Goal: Information Seeking & Learning: Compare options

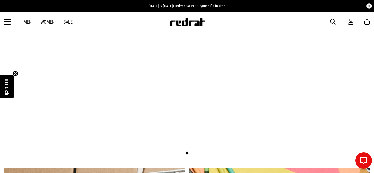
click at [202, 132] on link "2 / 3" at bounding box center [187, 76] width 374 height 178
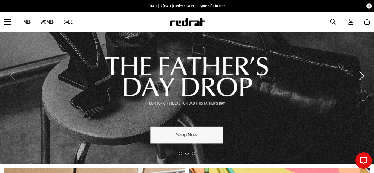
click at [176, 128] on link "1 / 3" at bounding box center [187, 76] width 374 height 178
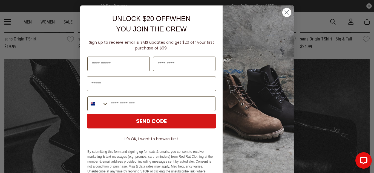
click at [288, 10] on circle "Close dialog" at bounding box center [286, 12] width 9 height 9
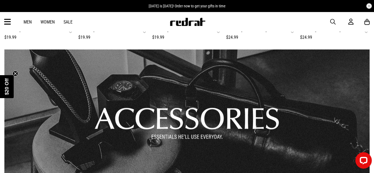
scroll to position [343, 0]
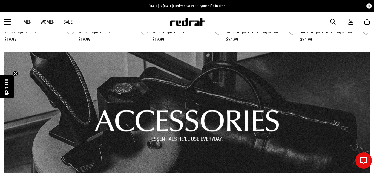
click at [183, 106] on link "1 / 1" at bounding box center [186, 121] width 365 height 138
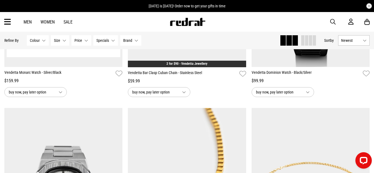
scroll to position [608, 0]
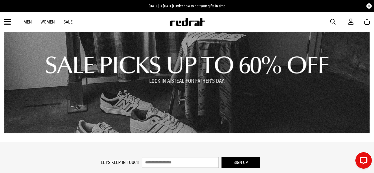
scroll to position [717, 0]
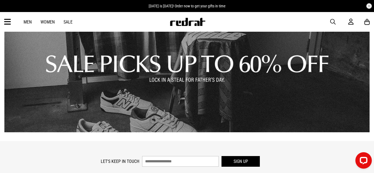
click at [180, 54] on link "1 / 1" at bounding box center [186, 64] width 365 height 138
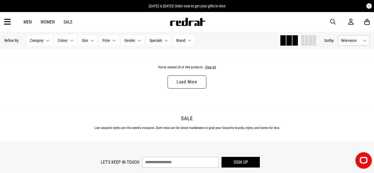
scroll to position [1698, 0]
click at [210, 65] on button "View All" at bounding box center [211, 67] width 12 height 5
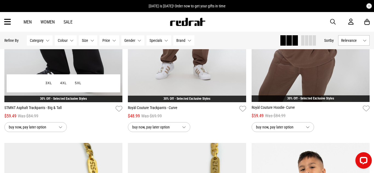
scroll to position [1813, 0]
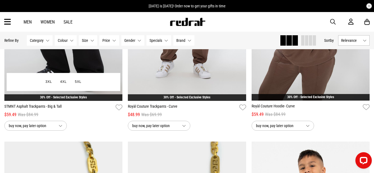
click at [85, 55] on img at bounding box center [63, 18] width 118 height 166
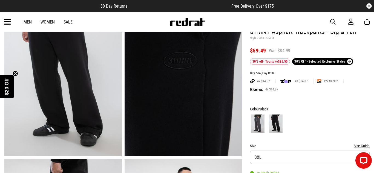
scroll to position [35, 0]
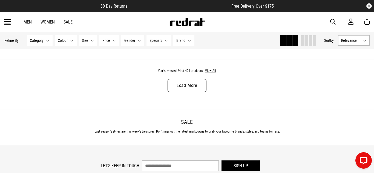
scroll to position [1695, 0]
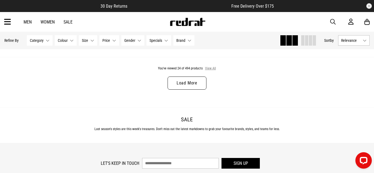
click at [209, 69] on button "View All" at bounding box center [211, 68] width 12 height 5
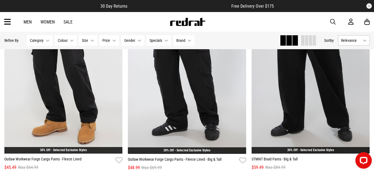
scroll to position [3209, 0]
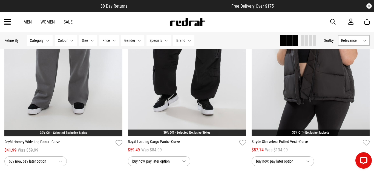
scroll to position [3429, 0]
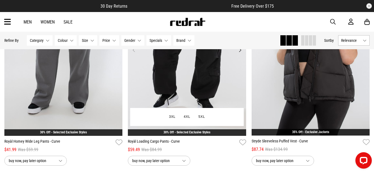
click at [178, 76] on img at bounding box center [187, 53] width 118 height 166
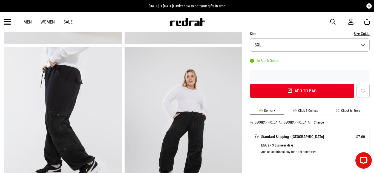
scroll to position [170, 0]
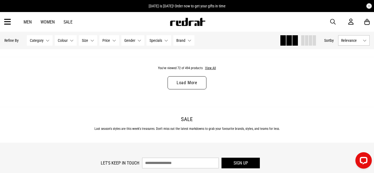
scroll to position [1742, 0]
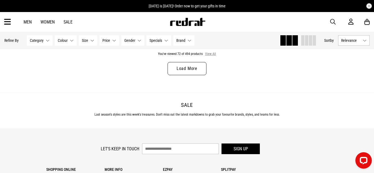
click at [209, 54] on button "View All" at bounding box center [211, 54] width 12 height 5
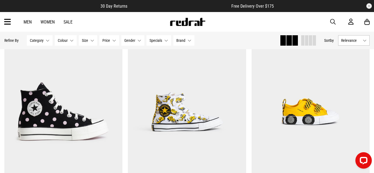
scroll to position [3199, 0]
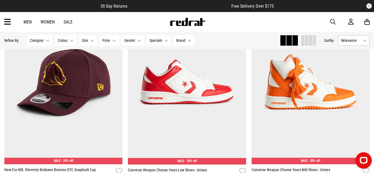
scroll to position [4900, 0]
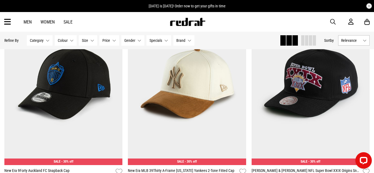
scroll to position [6532, 0]
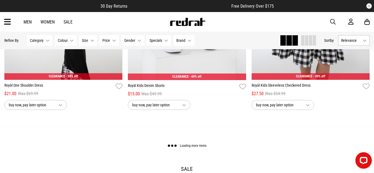
scroll to position [8295, 0]
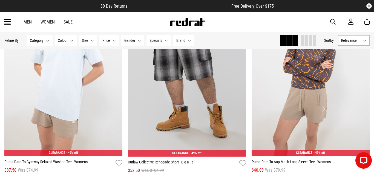
scroll to position [9982, 0]
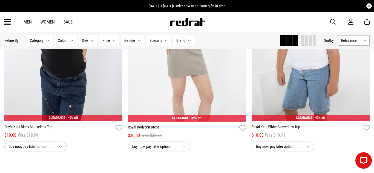
scroll to position [11556, 0]
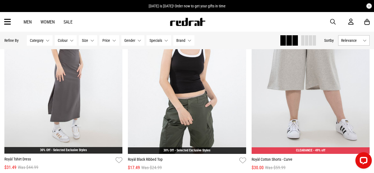
scroll to position [11909, 0]
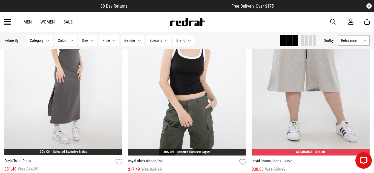
click at [280, 73] on img at bounding box center [311, 73] width 118 height 166
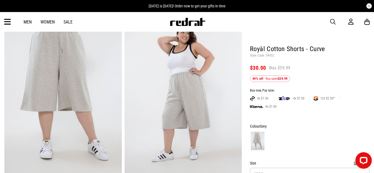
scroll to position [44, 0]
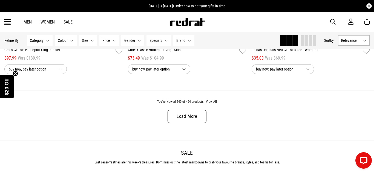
scroll to position [1694, 0]
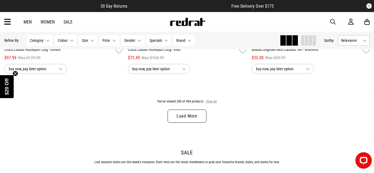
click at [211, 101] on button "View All" at bounding box center [212, 101] width 12 height 5
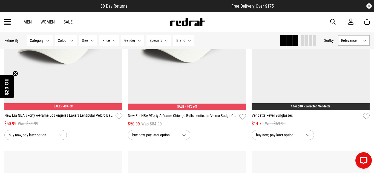
scroll to position [1843, 0]
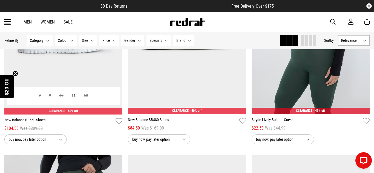
scroll to position [4722, 0]
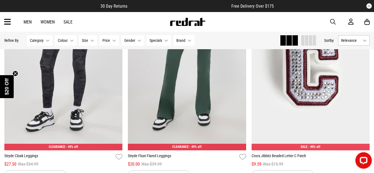
scroll to position [6669, 0]
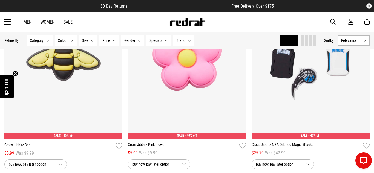
scroll to position [8238, 0]
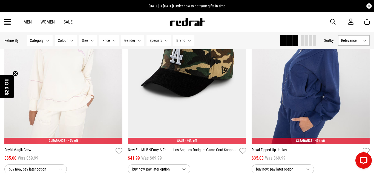
scroll to position [9863, 0]
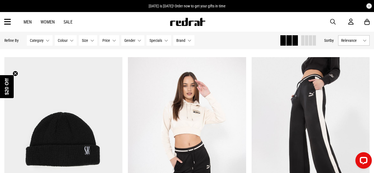
scroll to position [11491, 0]
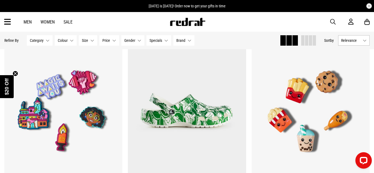
scroll to position [13154, 0]
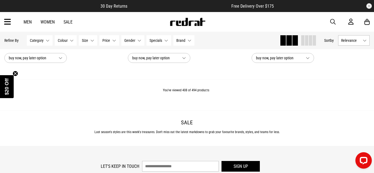
scroll to position [13271, 0]
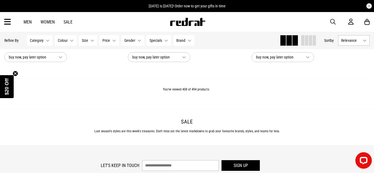
click at [89, 40] on button "Size None selected" at bounding box center [88, 40] width 18 height 10
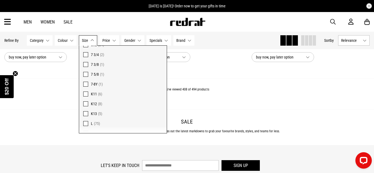
scroll to position [475, 0]
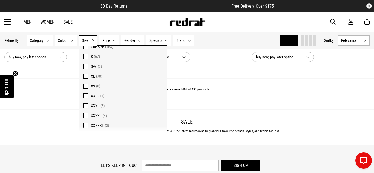
click at [332, 22] on span "button" at bounding box center [332, 22] width 5 height 7
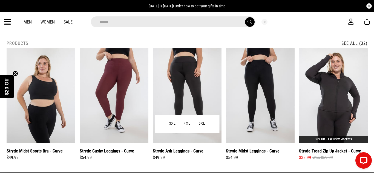
type input "**********"
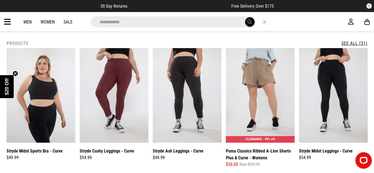
click at [245, 17] on button "submit" at bounding box center [250, 22] width 10 height 10
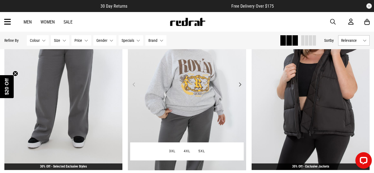
scroll to position [909, 0]
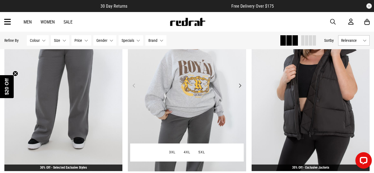
click at [170, 82] on img at bounding box center [187, 89] width 118 height 166
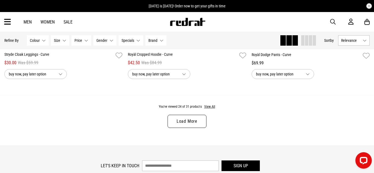
scroll to position [1657, 0]
click at [208, 107] on button "View All" at bounding box center [210, 106] width 12 height 5
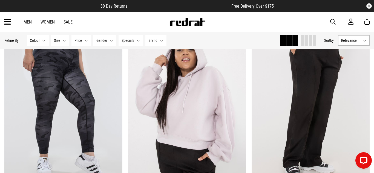
scroll to position [1512, 0]
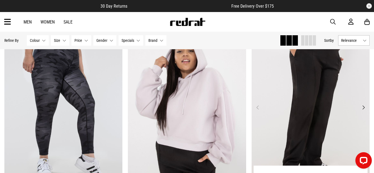
click at [321, 93] on img at bounding box center [311, 111] width 118 height 166
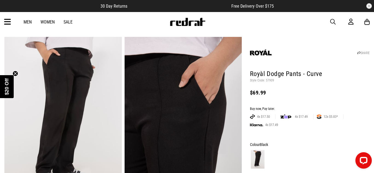
scroll to position [13, 0]
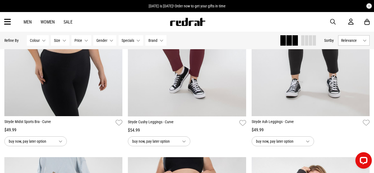
scroll to position [150, 0]
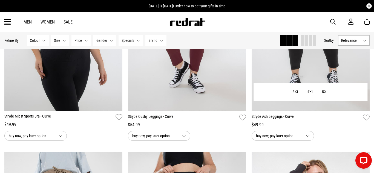
click at [281, 69] on img at bounding box center [311, 28] width 118 height 166
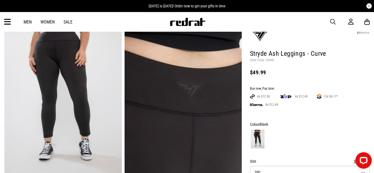
scroll to position [33, 0]
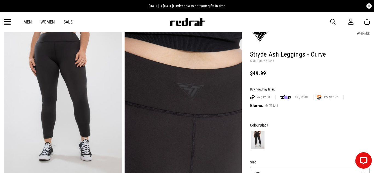
click at [332, 21] on span "button" at bounding box center [332, 22] width 5 height 7
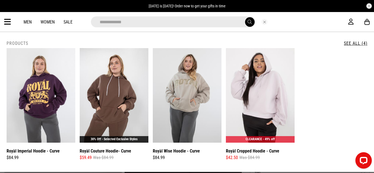
type input "**********"
click at [245, 17] on button "submit" at bounding box center [250, 22] width 10 height 10
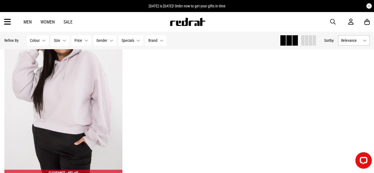
scroll to position [285, 0]
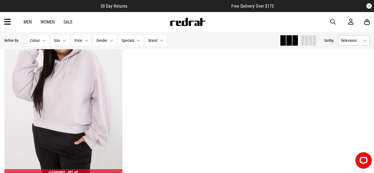
click at [332, 22] on span "button" at bounding box center [332, 22] width 5 height 7
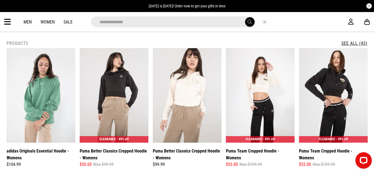
type input "**********"
click at [245, 17] on button "submit" at bounding box center [250, 22] width 10 height 10
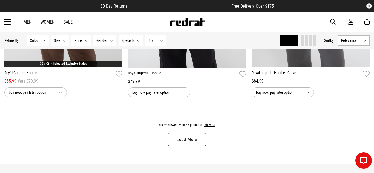
scroll to position [1633, 0]
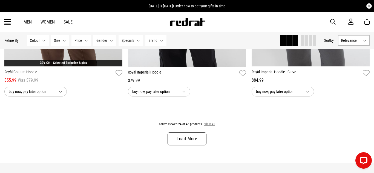
click at [210, 125] on button "View All" at bounding box center [210, 124] width 12 height 5
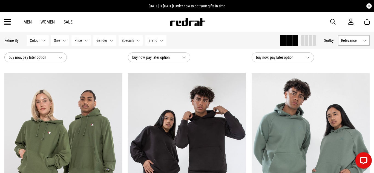
scroll to position [2087, 0]
click at [332, 22] on span "button" at bounding box center [332, 22] width 5 height 7
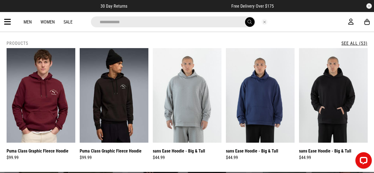
type input "**********"
click at [245, 17] on button "submit" at bounding box center [250, 22] width 10 height 10
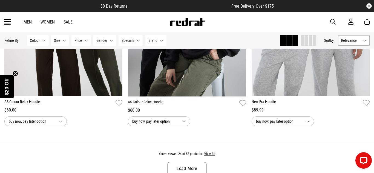
scroll to position [1663, 0]
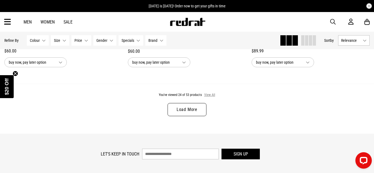
click at [208, 96] on button "View All" at bounding box center [210, 95] width 12 height 5
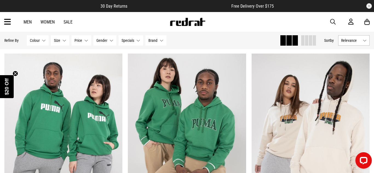
scroll to position [2749, 0]
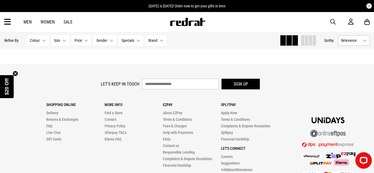
scroll to position [3790, 0]
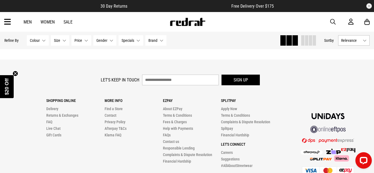
click at [333, 22] on span "button" at bounding box center [332, 22] width 5 height 7
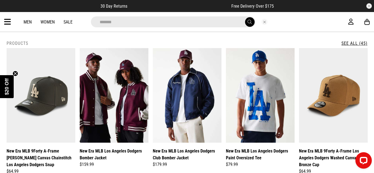
type input "*******"
click at [245, 17] on button "submit" at bounding box center [250, 22] width 10 height 10
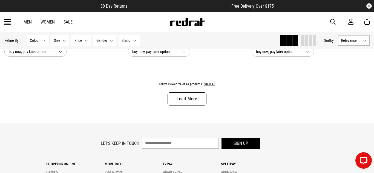
scroll to position [1674, 0]
click at [210, 83] on button "View All" at bounding box center [210, 84] width 12 height 5
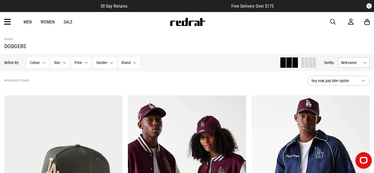
click at [332, 22] on span "button" at bounding box center [332, 22] width 5 height 7
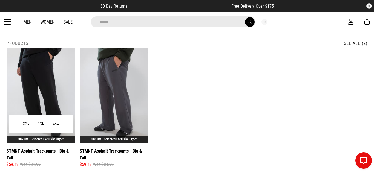
type input "*****"
click at [53, 81] on img at bounding box center [41, 95] width 69 height 95
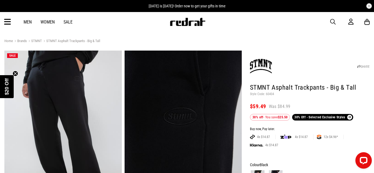
click at [332, 21] on span "button" at bounding box center [332, 22] width 5 height 7
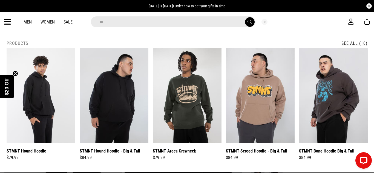
type input "*"
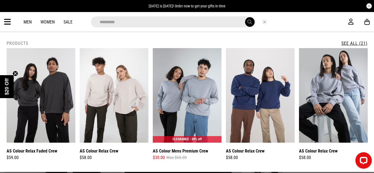
type input "*********"
click at [245, 17] on button "submit" at bounding box center [250, 22] width 10 height 10
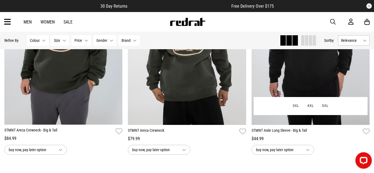
scroll to position [1368, 0]
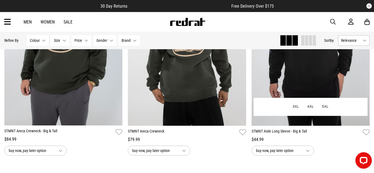
click at [285, 70] on img at bounding box center [311, 43] width 118 height 166
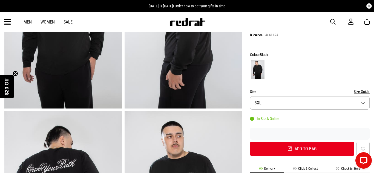
scroll to position [58, 0]
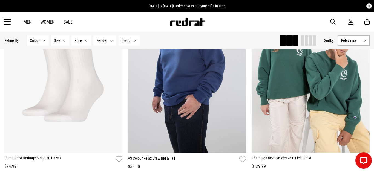
scroll to position [659, 0]
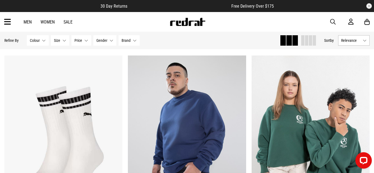
click at [333, 21] on span "button" at bounding box center [332, 22] width 5 height 7
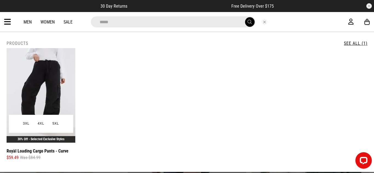
type input "*****"
click at [51, 75] on img at bounding box center [41, 95] width 69 height 95
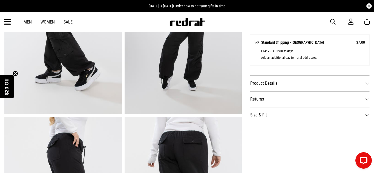
scroll to position [262, 0]
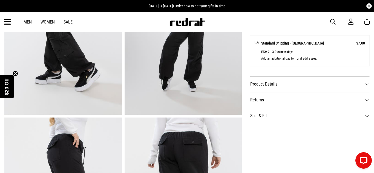
click at [275, 83] on dt "Product Details" at bounding box center [310, 84] width 120 height 16
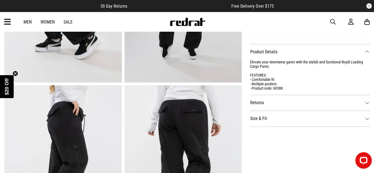
scroll to position [299, 0]
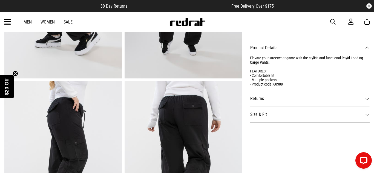
click at [277, 114] on dt "Size & Fit" at bounding box center [310, 115] width 120 height 16
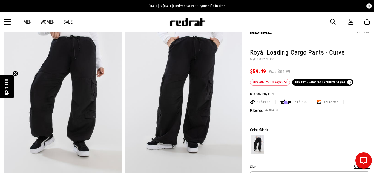
scroll to position [0, 0]
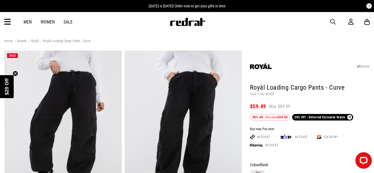
click at [333, 21] on span "button" at bounding box center [332, 22] width 5 height 7
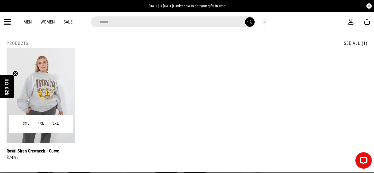
type input "*****"
click at [49, 91] on img at bounding box center [41, 95] width 69 height 95
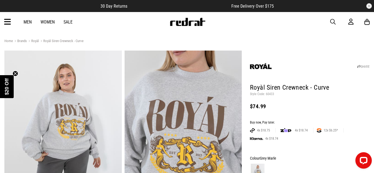
click at [332, 20] on span "button" at bounding box center [332, 22] width 5 height 7
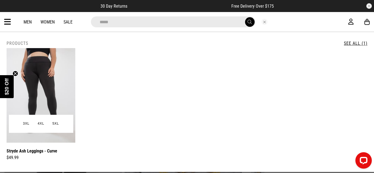
type input "*****"
click at [64, 73] on img at bounding box center [41, 95] width 69 height 95
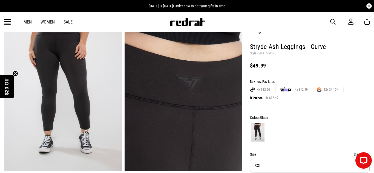
scroll to position [40, 0]
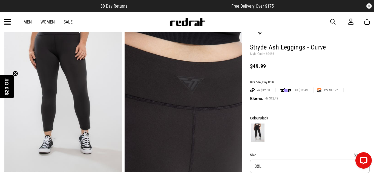
click at [332, 21] on span "button" at bounding box center [332, 22] width 5 height 7
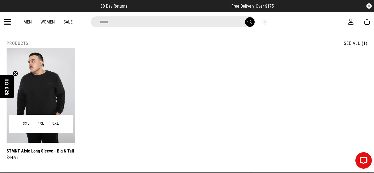
type input "*****"
click at [57, 83] on img at bounding box center [41, 95] width 69 height 95
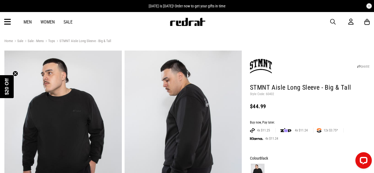
click at [333, 21] on span "button" at bounding box center [332, 22] width 5 height 7
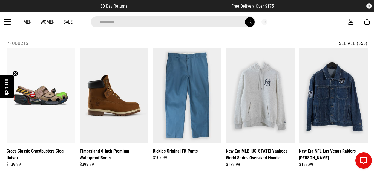
type input "*********"
click at [245, 17] on button "submit" at bounding box center [250, 22] width 10 height 10
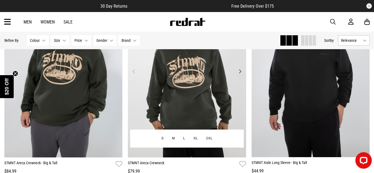
scroll to position [1341, 0]
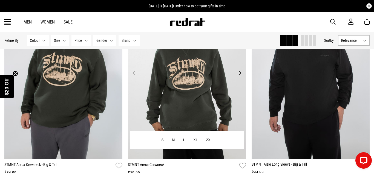
click at [178, 82] on img at bounding box center [187, 77] width 118 height 166
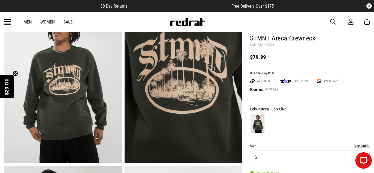
scroll to position [51, 0]
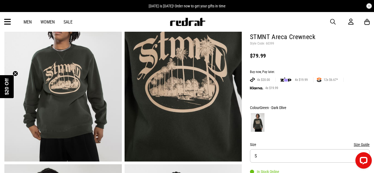
click at [333, 20] on span "button" at bounding box center [332, 22] width 5 height 7
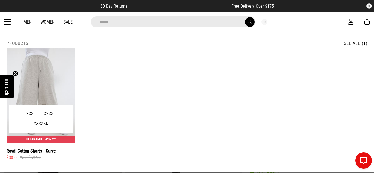
type input "*****"
click at [49, 76] on img at bounding box center [41, 95] width 69 height 95
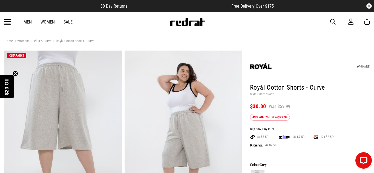
click at [332, 21] on span "button" at bounding box center [332, 22] width 5 height 7
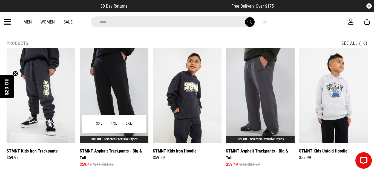
type input "****"
click at [109, 84] on img at bounding box center [114, 95] width 69 height 95
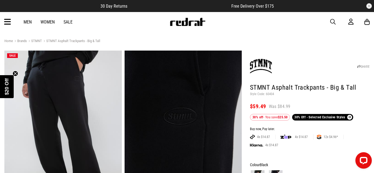
click at [333, 21] on span "button" at bounding box center [332, 22] width 5 height 7
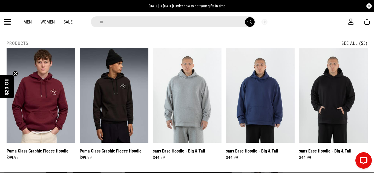
type input "*"
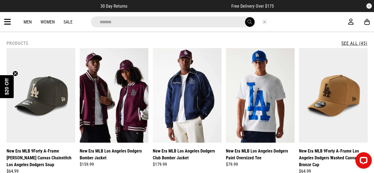
type input "*******"
click at [245, 17] on button "submit" at bounding box center [250, 22] width 10 height 10
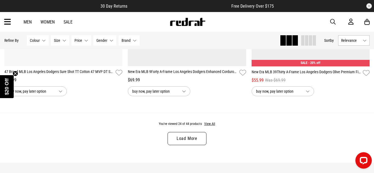
scroll to position [1641, 0]
click at [209, 125] on button "View All" at bounding box center [210, 124] width 12 height 5
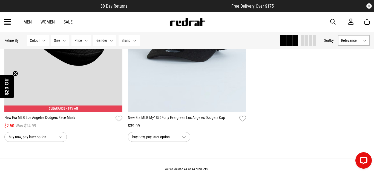
scroll to position [3037, 0]
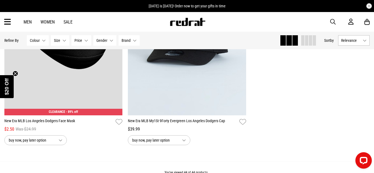
click at [333, 21] on span "button" at bounding box center [332, 22] width 5 height 7
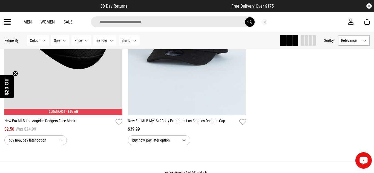
click at [362, 159] on icon "Open LiveChat chat widget" at bounding box center [363, 161] width 5 height 4
click at [153, 21] on input "search" at bounding box center [173, 21] width 165 height 11
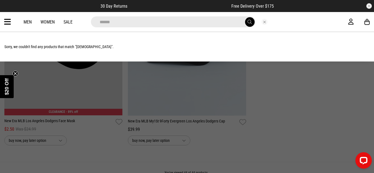
type input "******"
click at [245, 17] on button "submit" at bounding box center [250, 22] width 10 height 10
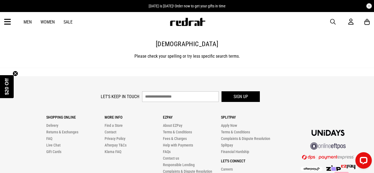
click at [332, 21] on span "button" at bounding box center [332, 22] width 5 height 7
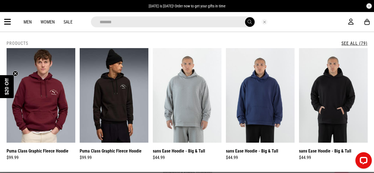
type input "*******"
click at [245, 17] on button "submit" at bounding box center [250, 22] width 10 height 10
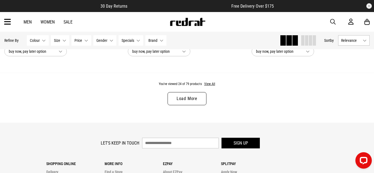
scroll to position [1675, 0]
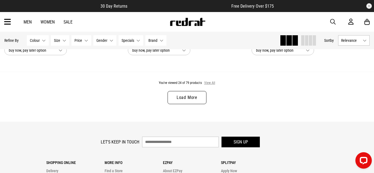
click at [209, 82] on button "View All" at bounding box center [210, 83] width 12 height 5
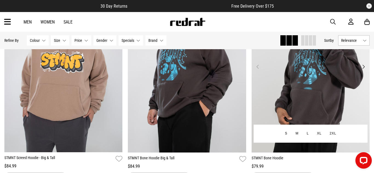
scroll to position [3001, 0]
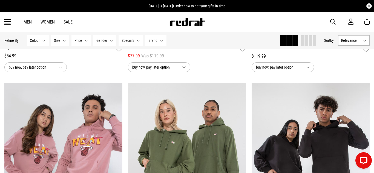
scroll to position [3523, 0]
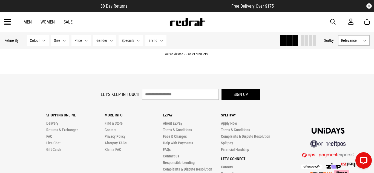
scroll to position [5634, 0]
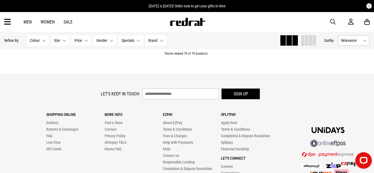
click at [333, 21] on span "button" at bounding box center [332, 22] width 5 height 7
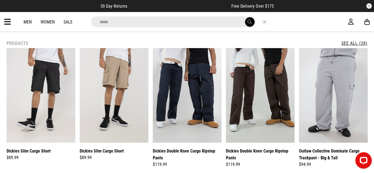
type input "*****"
click at [245, 17] on button "submit" at bounding box center [250, 22] width 10 height 10
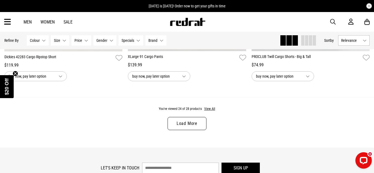
scroll to position [1650, 0]
click at [206, 109] on button "View All" at bounding box center [210, 108] width 12 height 5
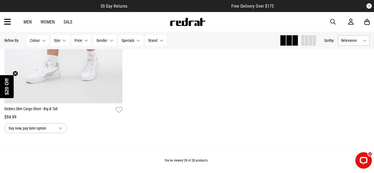
scroll to position [2016, 0]
click at [363, 159] on icon "Open LiveChat chat widget" at bounding box center [363, 161] width 5 height 4
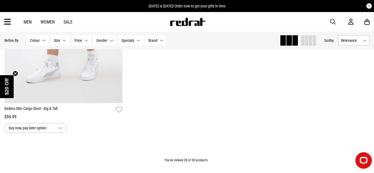
click at [333, 21] on span "button" at bounding box center [332, 22] width 5 height 7
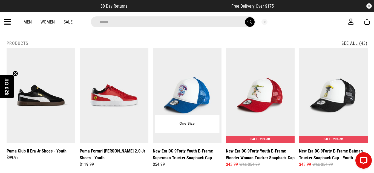
type input "**********"
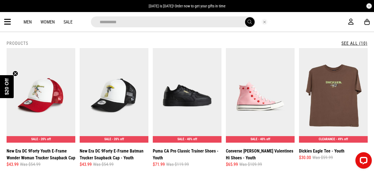
click at [245, 17] on button "submit" at bounding box center [250, 22] width 10 height 10
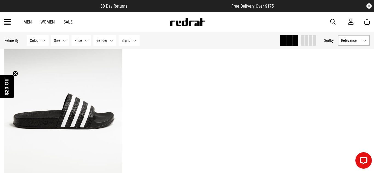
scroll to position [689, 0]
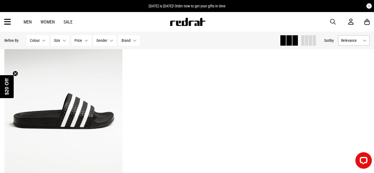
click at [333, 22] on span "button" at bounding box center [332, 22] width 5 height 7
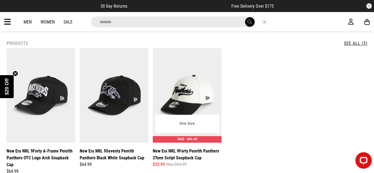
type input "*******"
click at [194, 74] on img at bounding box center [187, 95] width 69 height 95
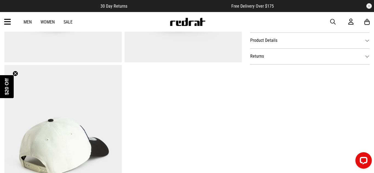
scroll to position [316, 0]
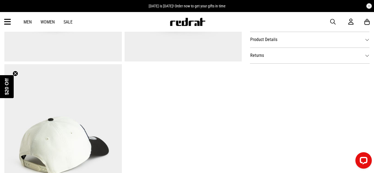
click at [256, 40] on dt "Product Details" at bounding box center [310, 40] width 120 height 16
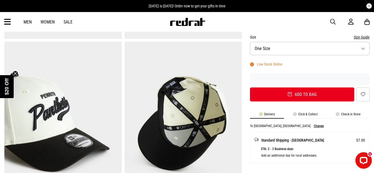
scroll to position [173, 0]
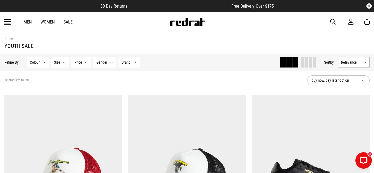
click at [332, 21] on span "button" at bounding box center [332, 22] width 5 height 7
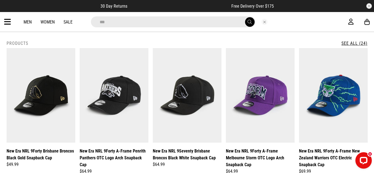
type input "***"
click at [245, 17] on button "submit" at bounding box center [250, 22] width 10 height 10
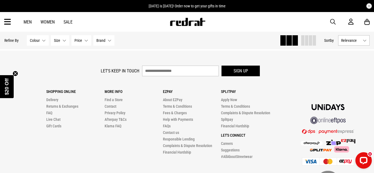
scroll to position [1728, 0]
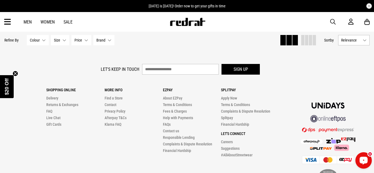
click at [363, 159] on icon "Open LiveChat chat widget" at bounding box center [363, 161] width 5 height 4
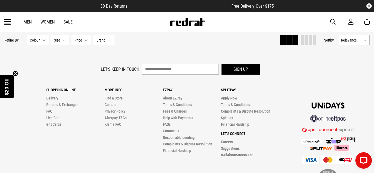
click at [332, 21] on span "button" at bounding box center [332, 22] width 5 height 7
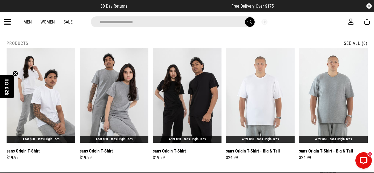
type input "**********"
click at [245, 17] on button "submit" at bounding box center [250, 22] width 10 height 10
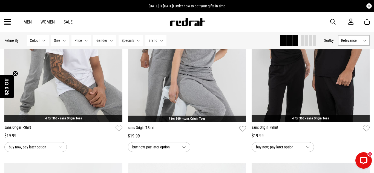
scroll to position [132, 0]
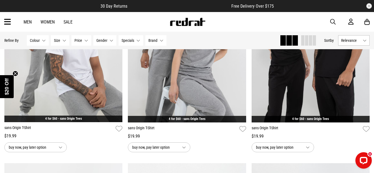
click at [333, 21] on span "button" at bounding box center [332, 22] width 5 height 7
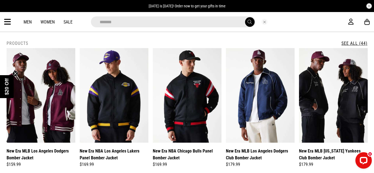
type input "*******"
click at [245, 17] on button "submit" at bounding box center [250, 22] width 10 height 10
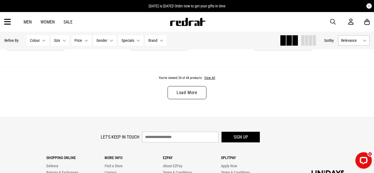
scroll to position [1681, 0]
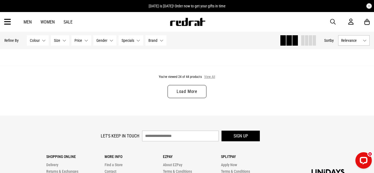
click at [208, 76] on button "View All" at bounding box center [210, 77] width 12 height 5
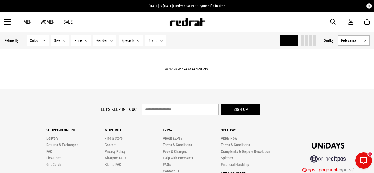
scroll to position [3142, 0]
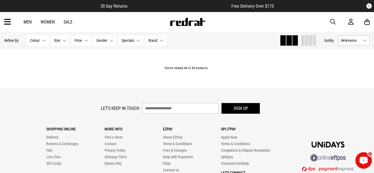
click at [362, 158] on div "Open LiveChat chat widget" at bounding box center [363, 160] width 9 height 9
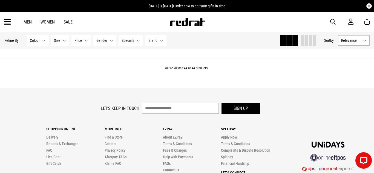
click at [333, 21] on span "button" at bounding box center [332, 22] width 5 height 7
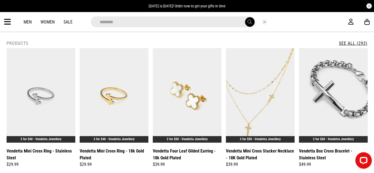
type input "********"
click at [245, 17] on button "submit" at bounding box center [250, 22] width 10 height 10
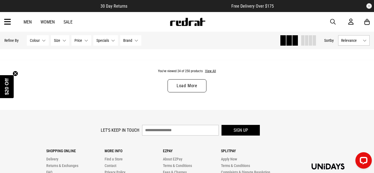
scroll to position [1692, 0]
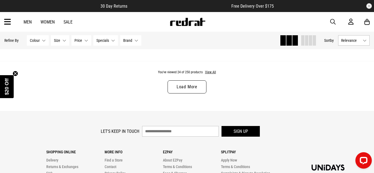
click at [332, 22] on span "button" at bounding box center [332, 22] width 5 height 7
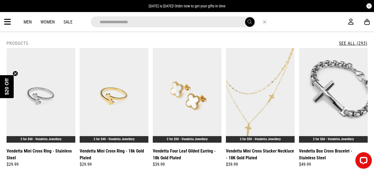
type input "**********"
click at [245, 17] on button "submit" at bounding box center [250, 22] width 10 height 10
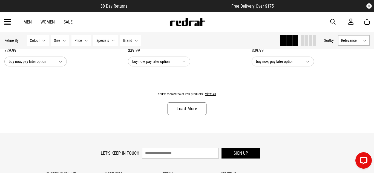
scroll to position [1663, 0]
click at [211, 95] on button "View All" at bounding box center [211, 94] width 12 height 5
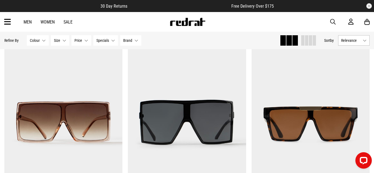
scroll to position [3979, 0]
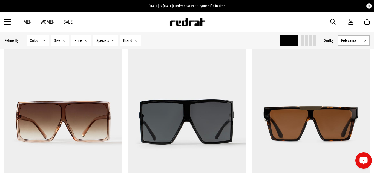
click at [364, 161] on icon "Open LiveChat chat widget" at bounding box center [363, 161] width 5 height 4
click at [332, 21] on span "button" at bounding box center [332, 22] width 5 height 7
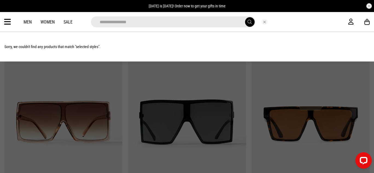
type input "**********"
click at [245, 17] on button "submit" at bounding box center [250, 22] width 10 height 10
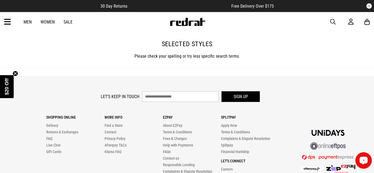
click at [365, 163] on div "Open LiveChat chat widget" at bounding box center [363, 160] width 9 height 9
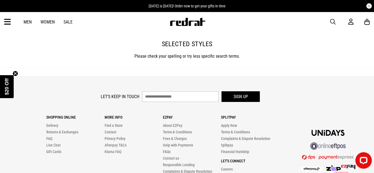
click at [333, 21] on span "button" at bounding box center [332, 22] width 5 height 7
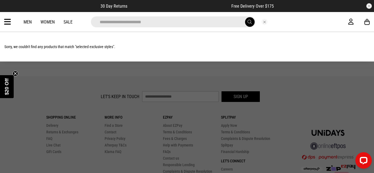
type input "**********"
click at [245, 17] on button "submit" at bounding box center [250, 22] width 10 height 10
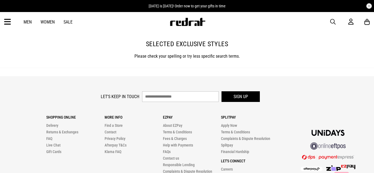
click at [332, 21] on span "button" at bounding box center [332, 22] width 5 height 7
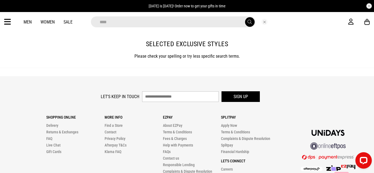
type input "****"
click at [245, 17] on button "submit" at bounding box center [250, 22] width 10 height 10
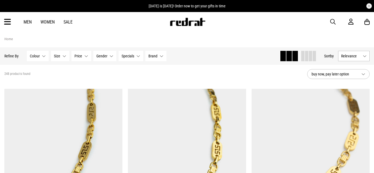
click at [333, 21] on span "button" at bounding box center [332, 22] width 5 height 7
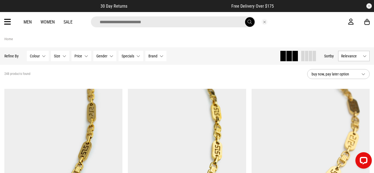
click at [50, 21] on link "Women" at bounding box center [48, 21] width 14 height 5
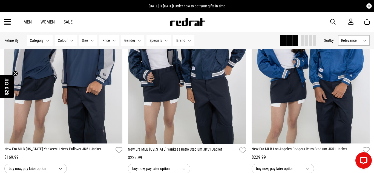
scroll to position [947, 0]
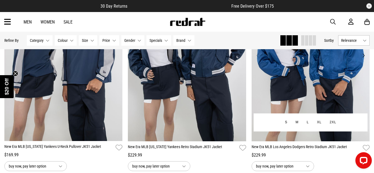
click at [281, 75] on img at bounding box center [311, 59] width 118 height 166
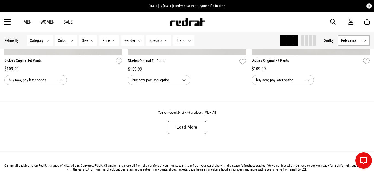
scroll to position [1660, 0]
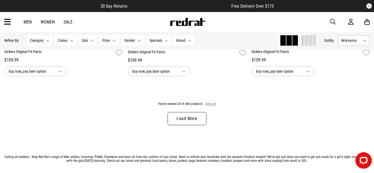
click at [210, 105] on button "View All" at bounding box center [211, 104] width 12 height 5
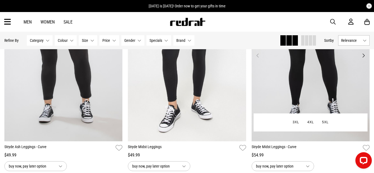
scroll to position [2185, 0]
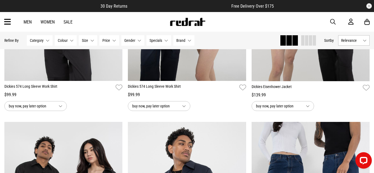
scroll to position [3486, 0]
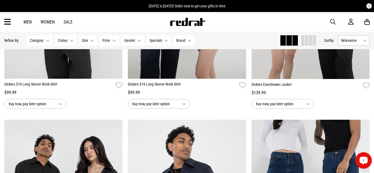
click at [362, 159] on icon "Open LiveChat chat widget" at bounding box center [363, 161] width 5 height 4
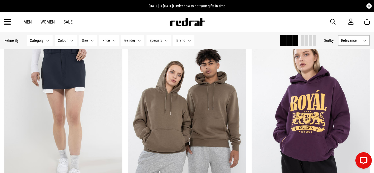
scroll to position [4187, 0]
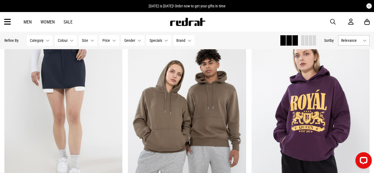
click at [332, 21] on span "button" at bounding box center [332, 22] width 5 height 7
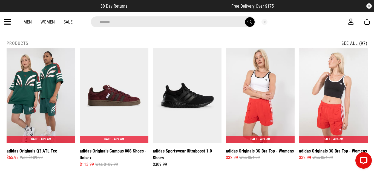
type input "******"
click at [245, 17] on button "submit" at bounding box center [250, 22] width 10 height 10
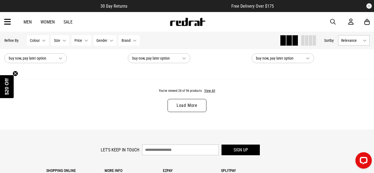
scroll to position [1675, 0]
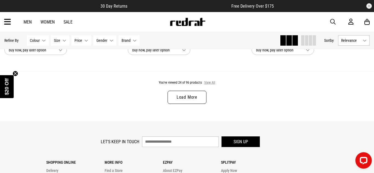
click at [210, 82] on button "View All" at bounding box center [210, 83] width 12 height 5
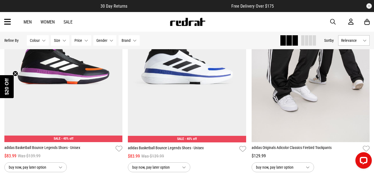
scroll to position [3217, 0]
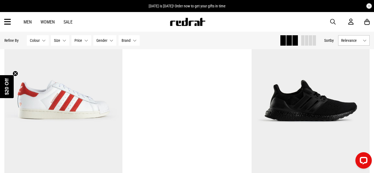
scroll to position [4892, 0]
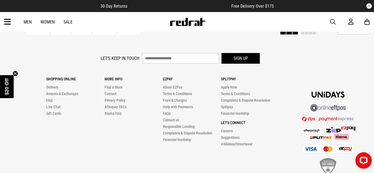
scroll to position [6725, 0]
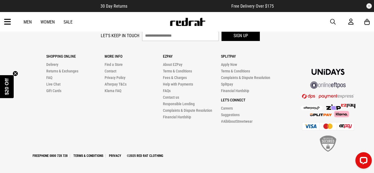
click at [333, 21] on span "button" at bounding box center [332, 22] width 5 height 7
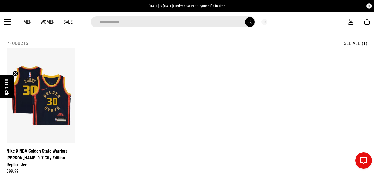
type input "**********"
click at [245, 17] on button "submit" at bounding box center [250, 22] width 10 height 10
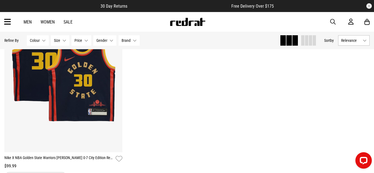
click at [333, 21] on span "button" at bounding box center [332, 22] width 5 height 7
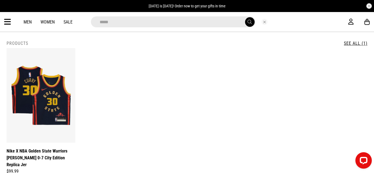
type input "*****"
click at [245, 17] on button "submit" at bounding box center [250, 22] width 10 height 10
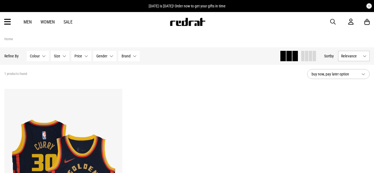
click at [333, 21] on span "button" at bounding box center [332, 22] width 5 height 7
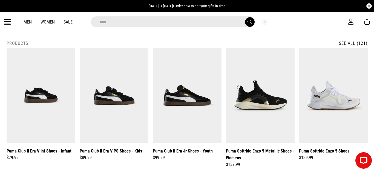
type input "****"
click at [245, 17] on button "submit" at bounding box center [250, 22] width 10 height 10
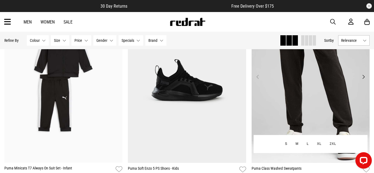
scroll to position [1143, 0]
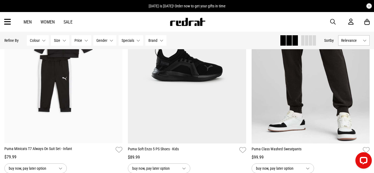
click at [332, 22] on span "button" at bounding box center [332, 22] width 5 height 7
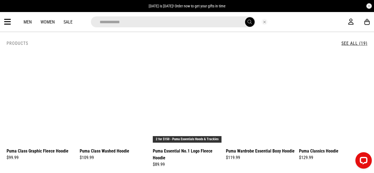
type input "**********"
click at [245, 17] on button "submit" at bounding box center [250, 22] width 10 height 10
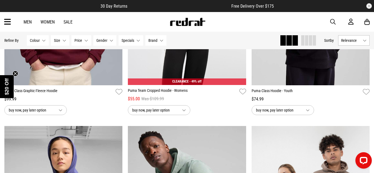
scroll to position [589, 0]
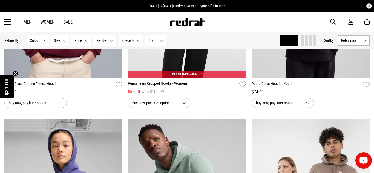
click at [363, 160] on circle "Open LiveChat chat widget" at bounding box center [363, 160] width 1 height 1
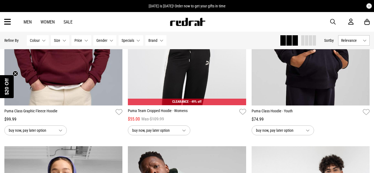
scroll to position [561, 0]
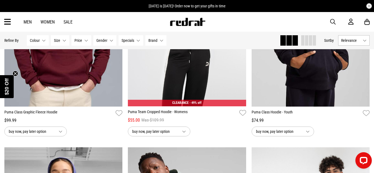
click at [332, 22] on span "button" at bounding box center [332, 22] width 5 height 7
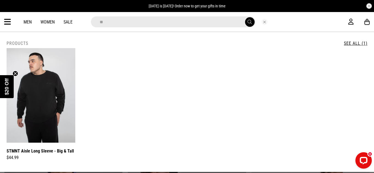
type input "*"
click at [365, 159] on icon "Open LiveChat chat widget" at bounding box center [363, 161] width 5 height 4
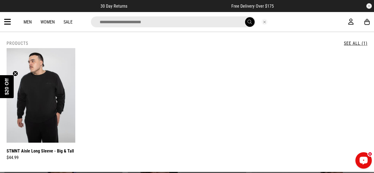
click at [366, 158] on div "Open LiveChat chat widget" at bounding box center [363, 160] width 9 height 9
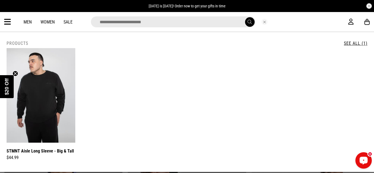
click at [364, 160] on circle "Open LiveChat chat widget" at bounding box center [363, 160] width 1 height 1
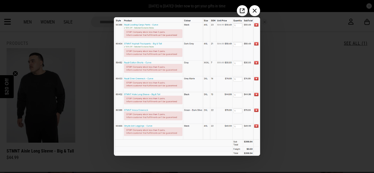
scroll to position [0, 0]
click at [255, 10] on icon "Close the window" at bounding box center [255, 11] width 4 height 4
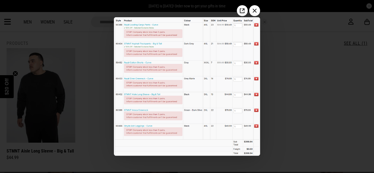
click at [287, 47] on div at bounding box center [187, 86] width 374 height 173
click at [80, 123] on div at bounding box center [187, 86] width 374 height 173
click at [255, 9] on icon "Close the window" at bounding box center [254, 10] width 9 height 9
click at [256, 12] on icon "Close the window" at bounding box center [254, 10] width 9 height 9
click at [245, 11] on icon "Open image in a new tab" at bounding box center [242, 10] width 9 height 9
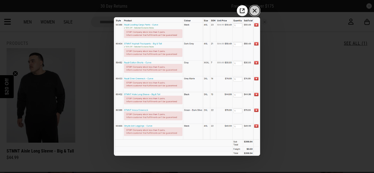
click at [252, 10] on icon "Close the window" at bounding box center [254, 10] width 9 height 9
click at [99, 45] on div at bounding box center [187, 86] width 374 height 173
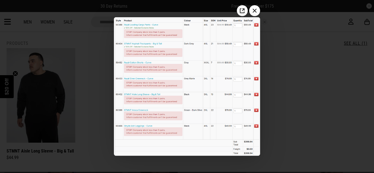
click at [99, 45] on div at bounding box center [187, 86] width 374 height 173
click at [353, 136] on div at bounding box center [187, 86] width 374 height 173
click at [287, 159] on div at bounding box center [187, 86] width 374 height 173
click at [241, 11] on icon "Open image in a new tab" at bounding box center [242, 10] width 9 height 9
click at [255, 10] on icon "Close the window" at bounding box center [254, 10] width 9 height 9
